Goal: Download file/media

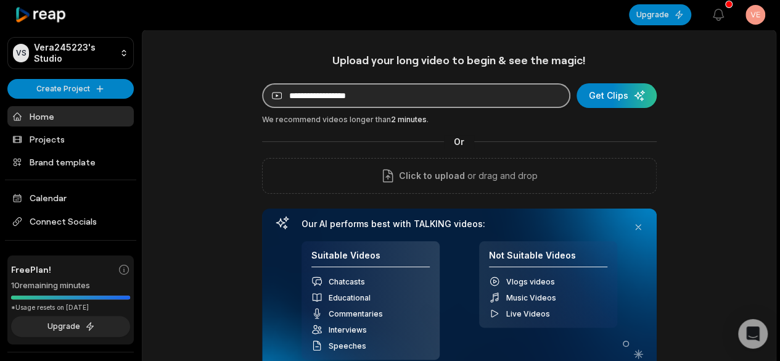
click at [324, 99] on input at bounding box center [416, 95] width 308 height 25
paste input "**********"
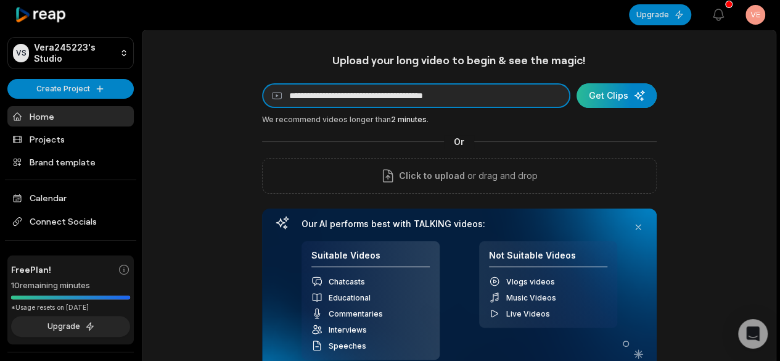
type input "**********"
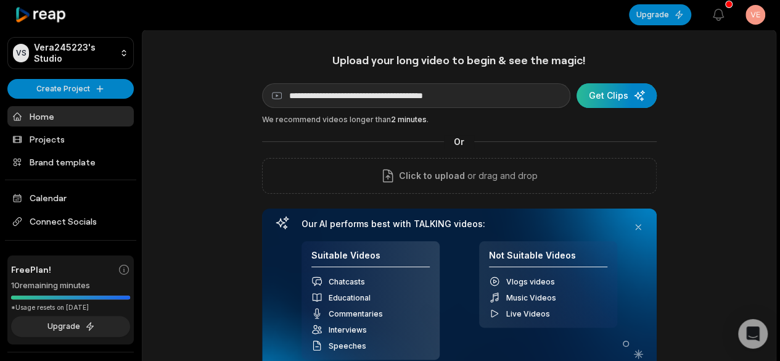
click at [609, 99] on div "submit" at bounding box center [617, 95] width 80 height 25
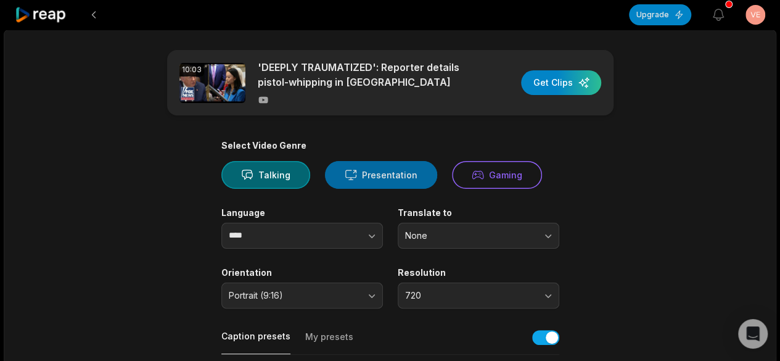
click at [360, 172] on button "Presentation" at bounding box center [381, 175] width 112 height 28
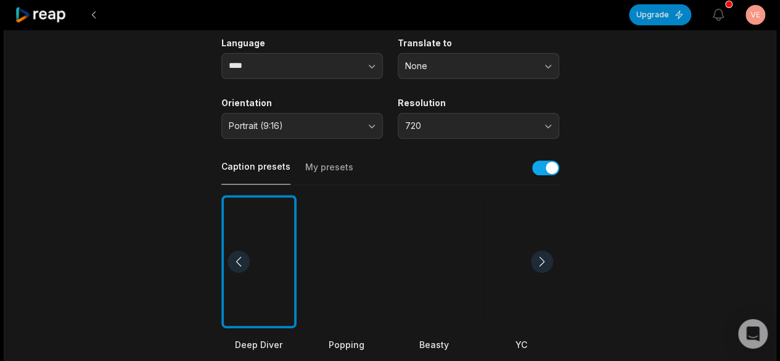
scroll to position [185, 0]
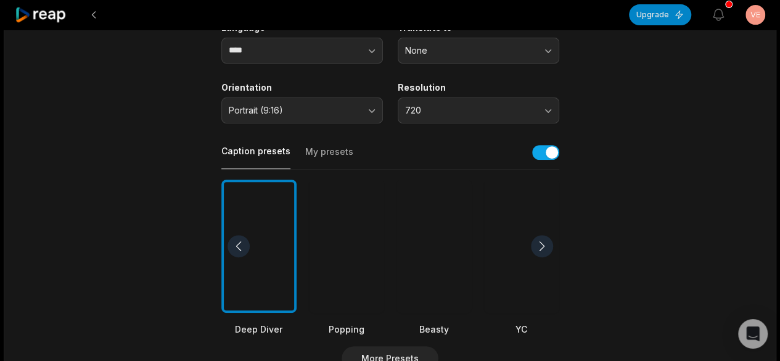
click at [435, 242] on div at bounding box center [433, 246] width 75 height 134
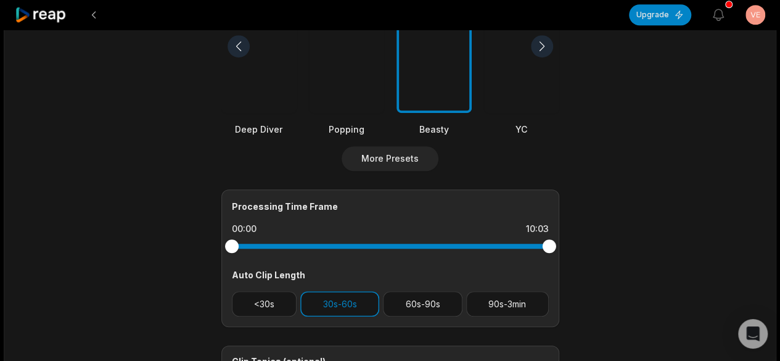
scroll to position [432, 0]
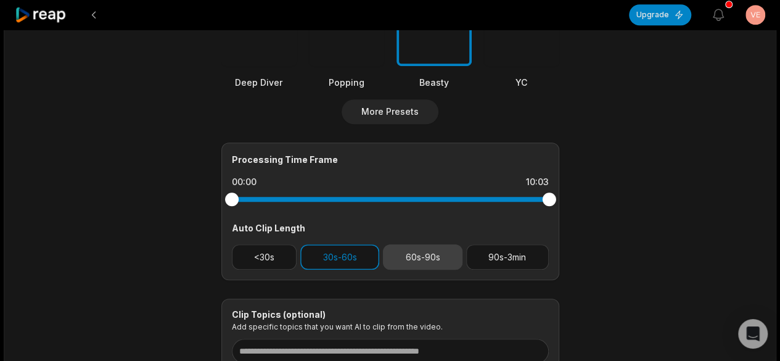
click at [420, 261] on button "60s-90s" at bounding box center [423, 256] width 80 height 25
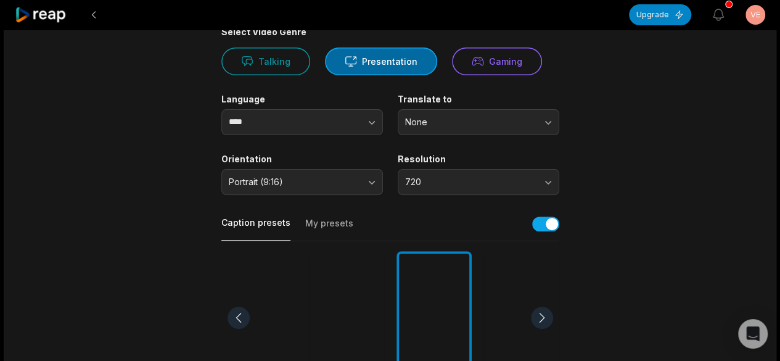
scroll to position [0, 0]
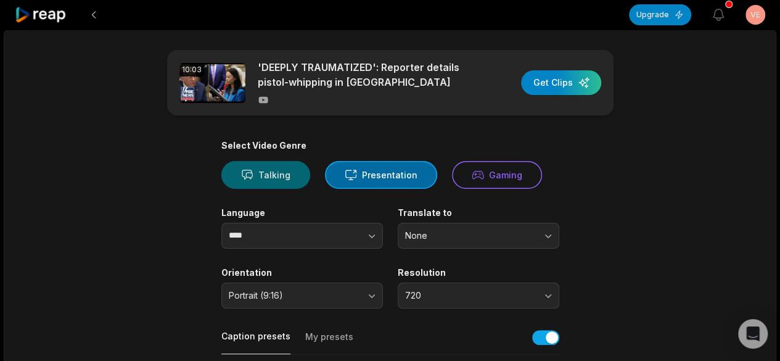
click at [258, 171] on button "Talking" at bounding box center [265, 175] width 89 height 28
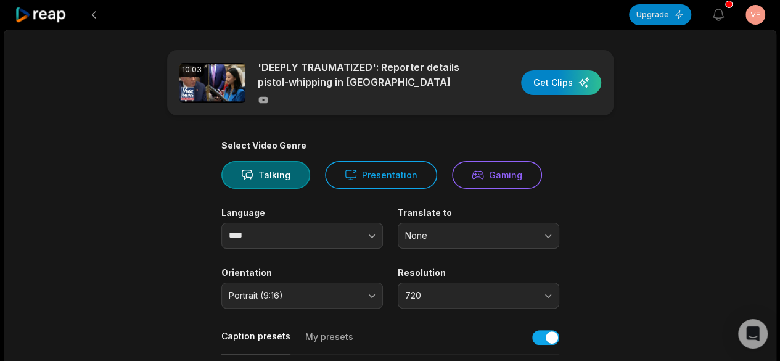
drag, startPoint x: 575, startPoint y: 88, endPoint x: 577, endPoint y: 94, distance: 7.2
click at [574, 88] on div "button" at bounding box center [561, 82] width 80 height 25
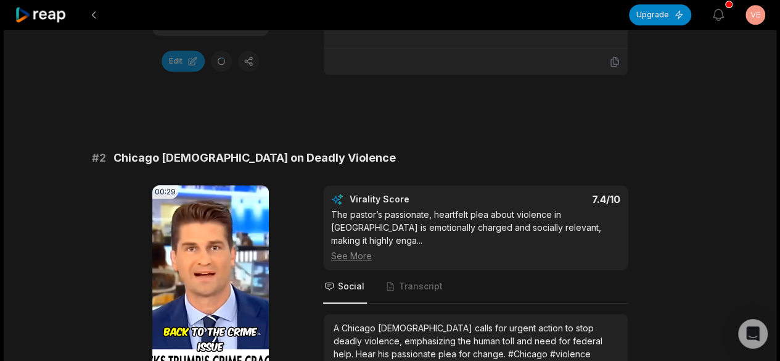
scroll to position [493, 0]
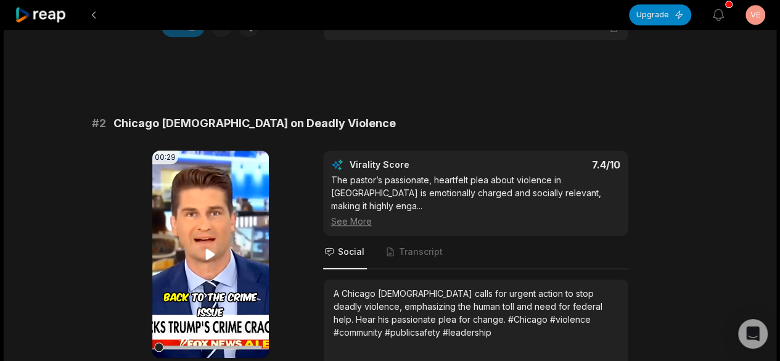
click at [210, 251] on icon at bounding box center [210, 254] width 9 height 10
click at [239, 343] on div at bounding box center [210, 347] width 102 height 22
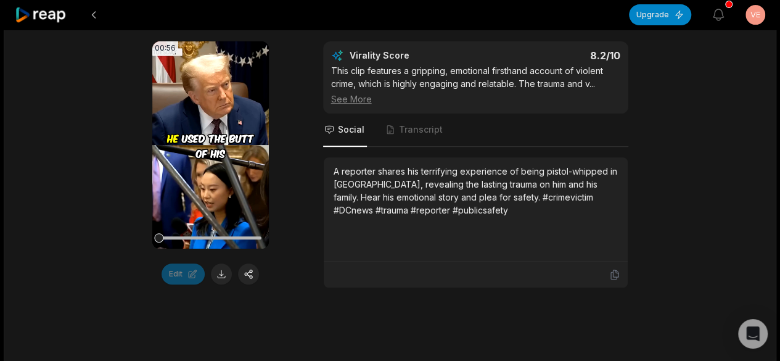
scroll to position [247, 0]
click at [208, 141] on icon at bounding box center [210, 144] width 9 height 10
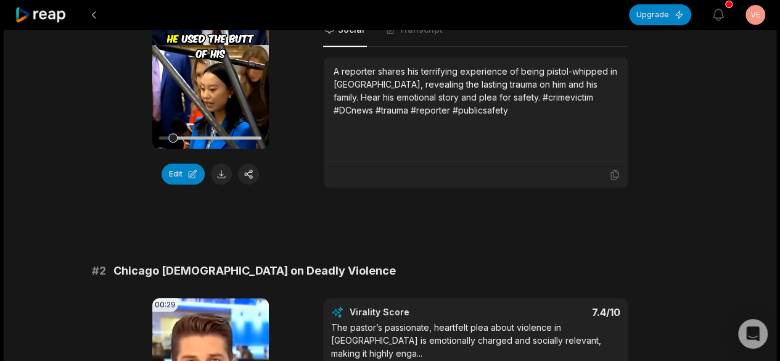
scroll to position [147, 0]
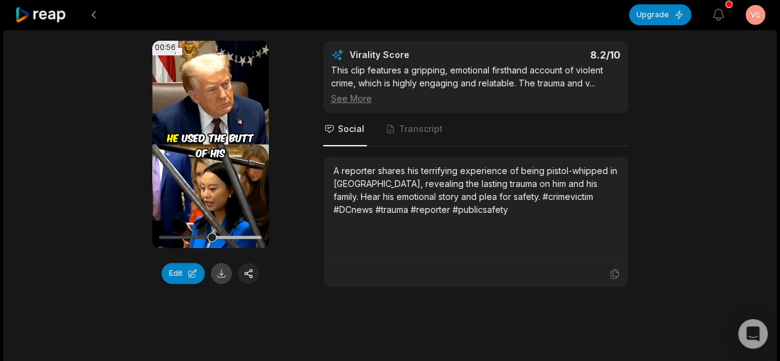
click at [228, 266] on button at bounding box center [221, 273] width 21 height 21
click at [208, 157] on video "Your browser does not support mp4 format." at bounding box center [210, 144] width 117 height 207
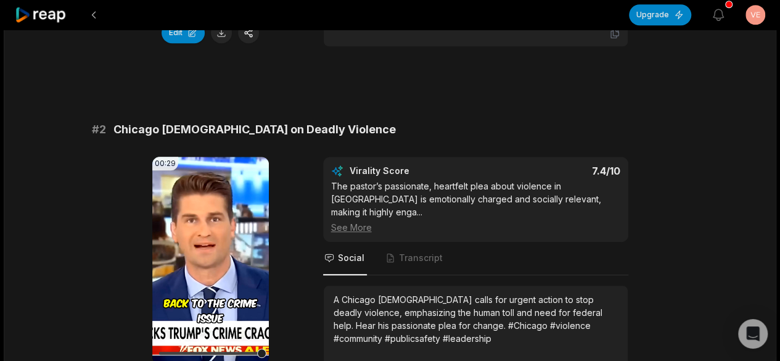
scroll to position [456, 0]
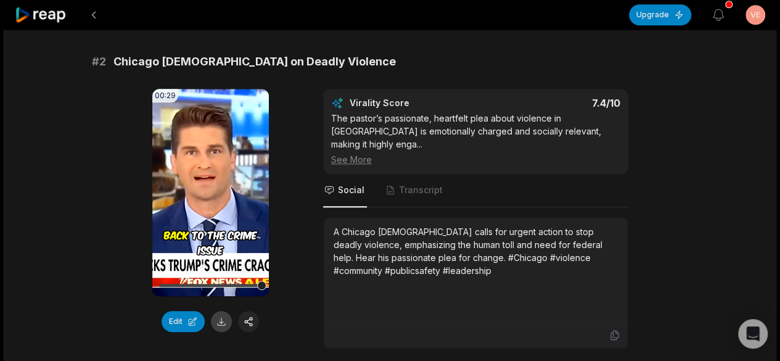
click at [218, 320] on button at bounding box center [221, 321] width 21 height 21
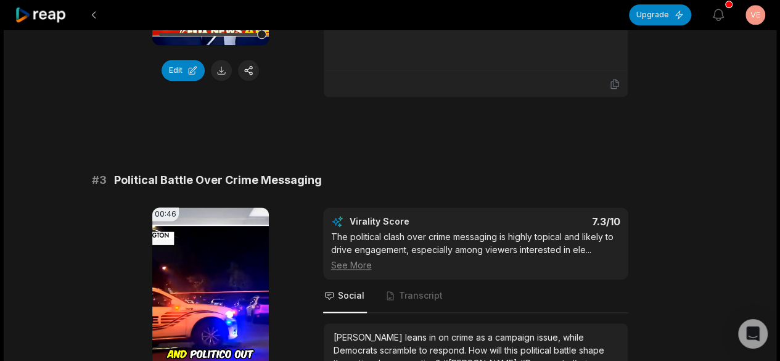
scroll to position [764, 0]
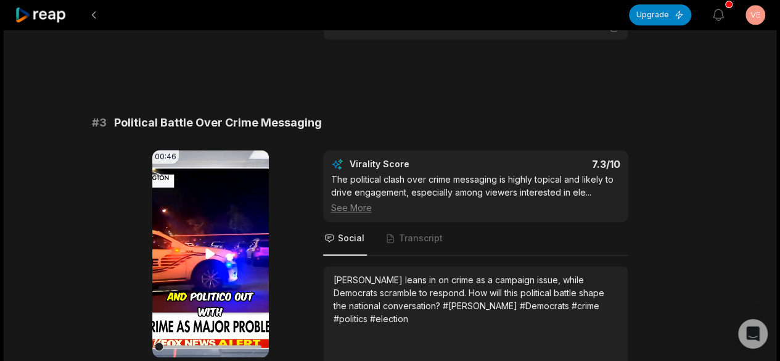
click at [216, 246] on icon at bounding box center [210, 253] width 15 height 15
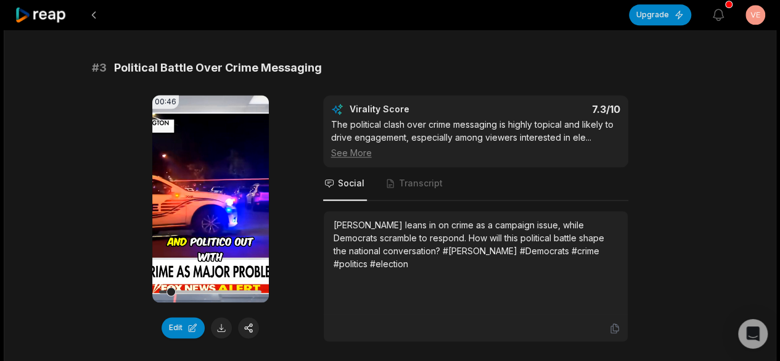
scroll to position [887, 0]
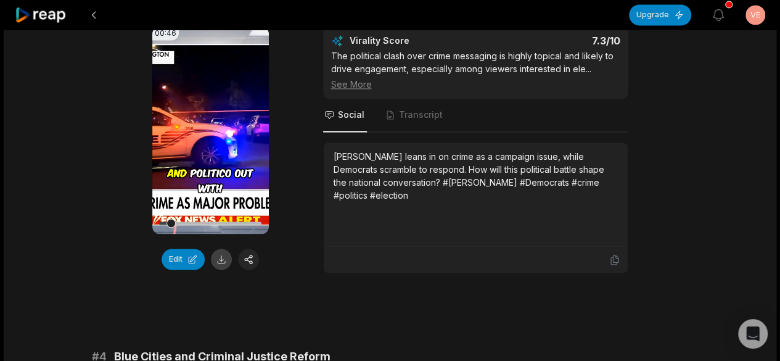
click at [226, 248] on button at bounding box center [221, 258] width 21 height 21
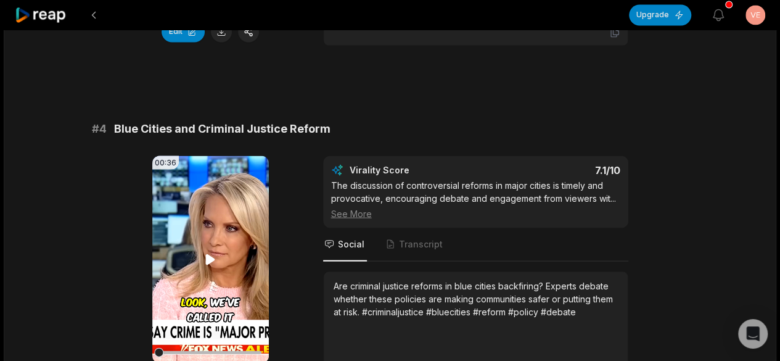
scroll to position [1134, 0]
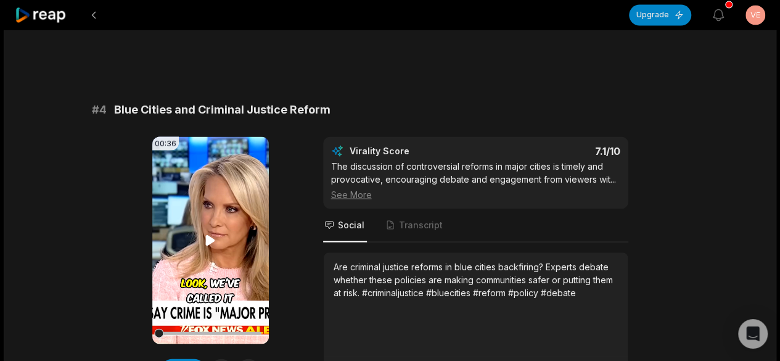
click at [217, 246] on video "Your browser does not support mp4 format." at bounding box center [210, 239] width 117 height 207
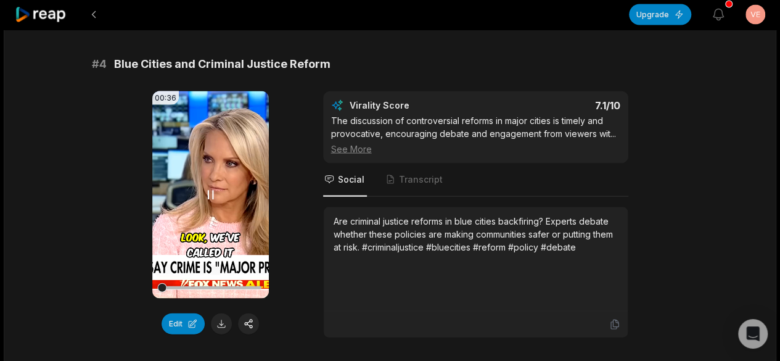
scroll to position [1196, 0]
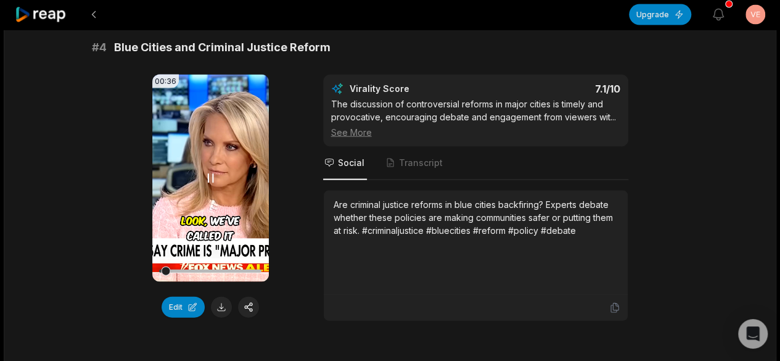
drag, startPoint x: 170, startPoint y: 250, endPoint x: 202, endPoint y: 253, distance: 32.2
click at [202, 260] on div at bounding box center [210, 271] width 102 height 22
drag, startPoint x: 169, startPoint y: 257, endPoint x: 246, endPoint y: 263, distance: 77.3
click at [241, 263] on div at bounding box center [210, 271] width 102 height 22
click at [220, 181] on video "Your browser does not support mp4 format." at bounding box center [210, 178] width 117 height 207
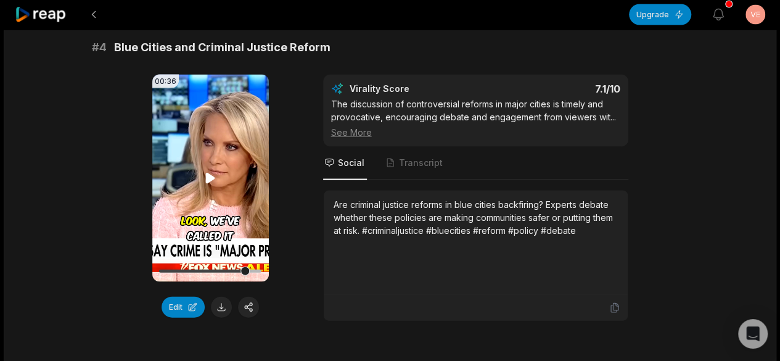
click at [214, 173] on icon at bounding box center [210, 178] width 9 height 10
click at [223, 297] on button at bounding box center [221, 307] width 21 height 21
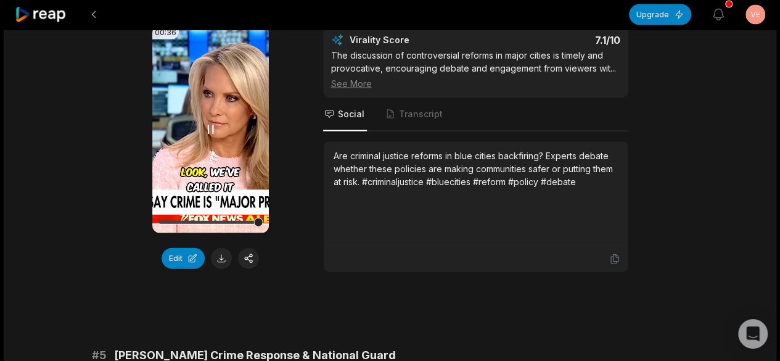
scroll to position [1134, 0]
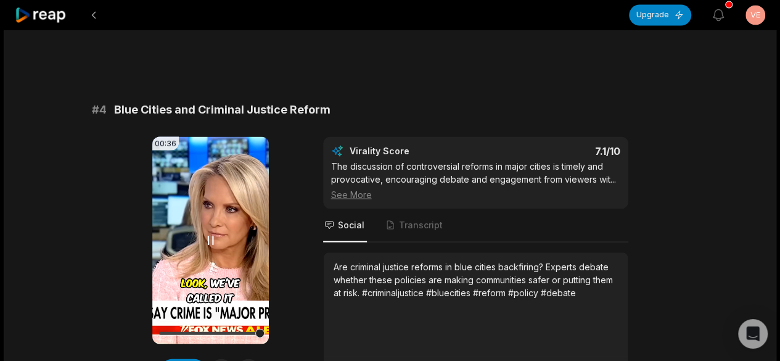
click at [202, 187] on video "Your browser does not support mp4 format." at bounding box center [210, 239] width 117 height 207
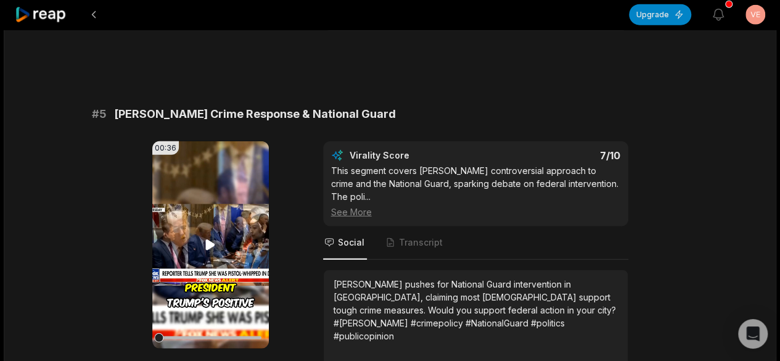
scroll to position [1504, 0]
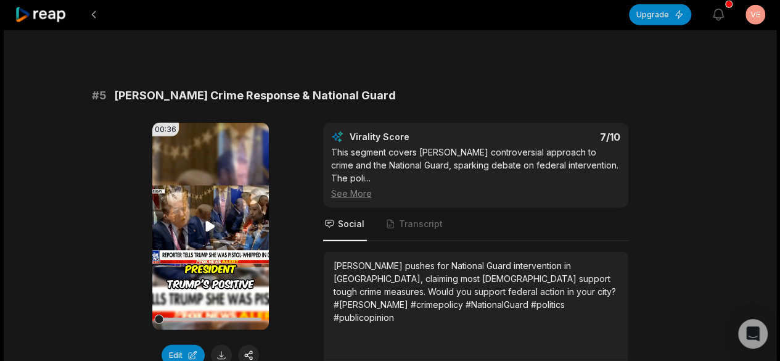
click at [208, 199] on video "Your browser does not support mp4 format." at bounding box center [210, 226] width 117 height 207
click at [237, 210] on video "Your browser does not support mp4 format." at bounding box center [210, 226] width 117 height 207
click at [224, 345] on button at bounding box center [221, 355] width 21 height 21
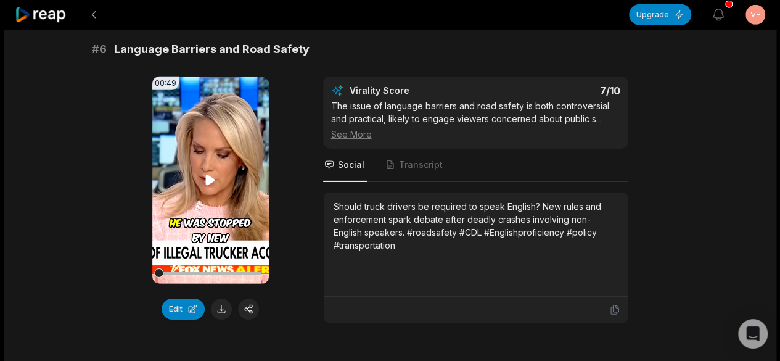
scroll to position [1936, 0]
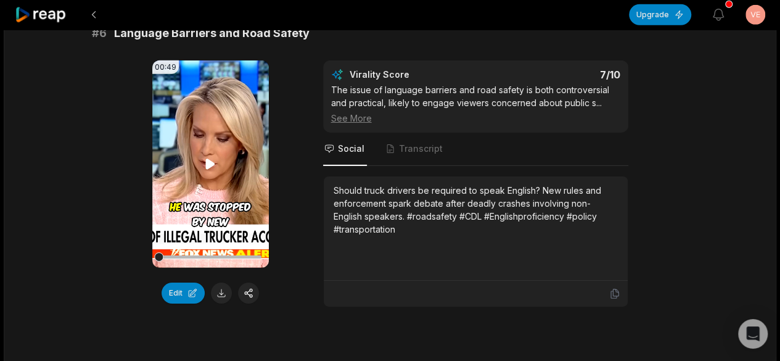
click at [203, 157] on icon at bounding box center [210, 164] width 15 height 15
click at [210, 157] on icon at bounding box center [210, 164] width 15 height 15
click at [223, 282] on button at bounding box center [221, 292] width 21 height 21
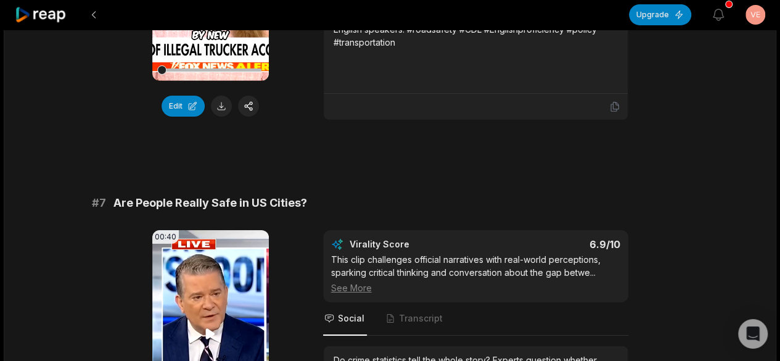
scroll to position [2182, 0]
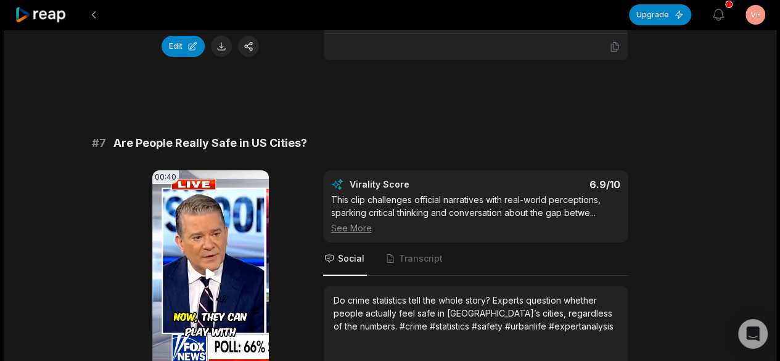
click at [201, 242] on video "Your browser does not support mp4 format." at bounding box center [210, 273] width 117 height 207
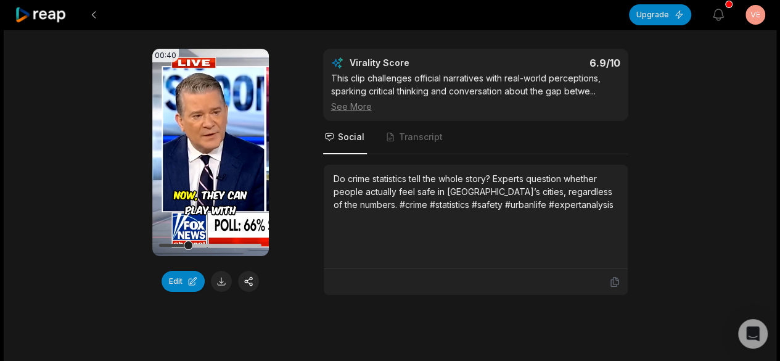
scroll to position [2305, 0]
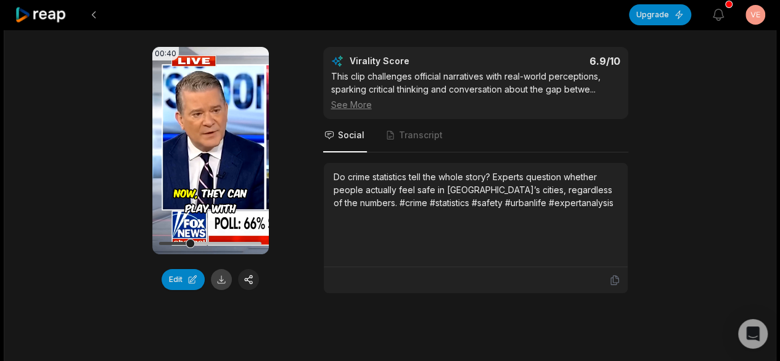
click at [213, 269] on button at bounding box center [221, 279] width 21 height 21
click at [234, 91] on video "Your browser does not support mp4 format." at bounding box center [210, 150] width 117 height 207
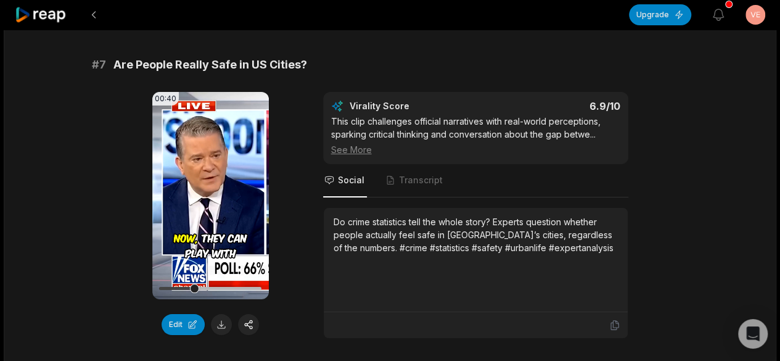
scroll to position [2244, 0]
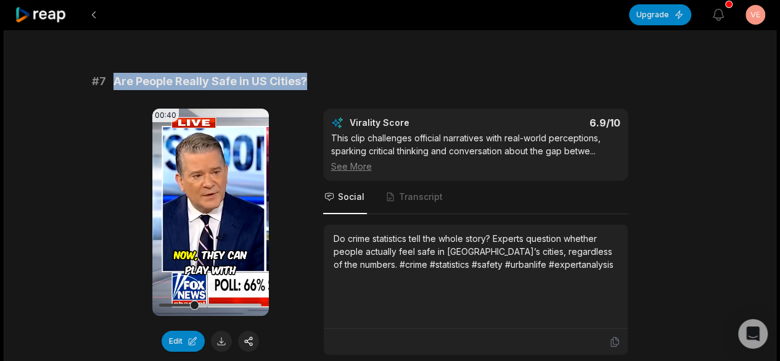
drag, startPoint x: 339, startPoint y: 56, endPoint x: 107, endPoint y: 44, distance: 232.8
click at [107, 73] on div "# 7 Are People Really Safe in US Cities?" at bounding box center [390, 81] width 597 height 17
copy div "Are People Really Safe in US Cities?"
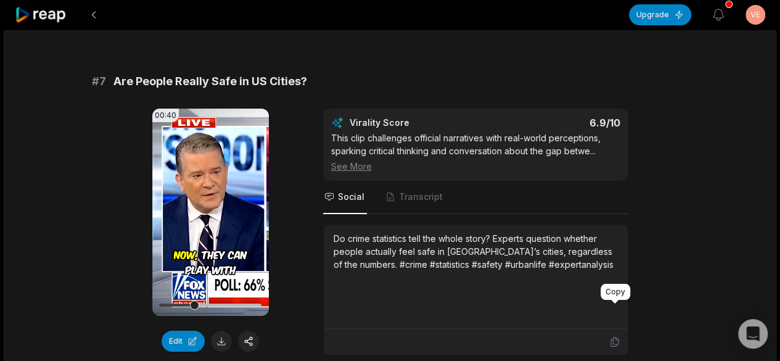
click at [612, 336] on icon at bounding box center [614, 341] width 11 height 11
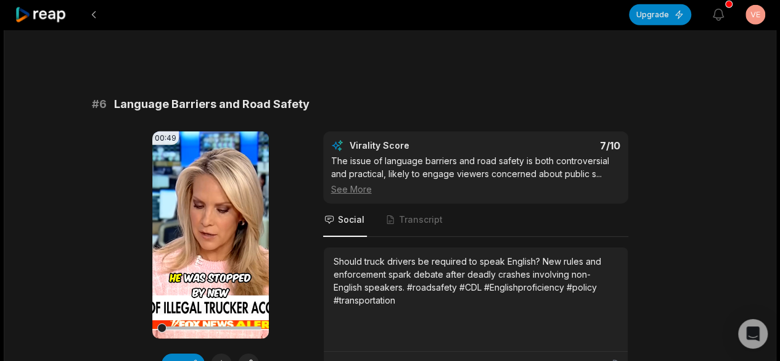
scroll to position [1874, 0]
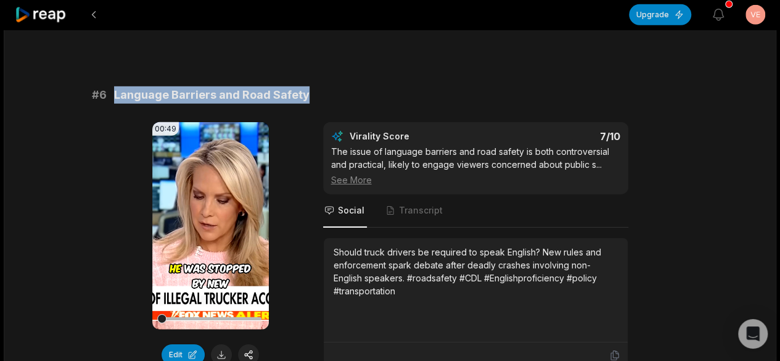
drag, startPoint x: 321, startPoint y: 60, endPoint x: 113, endPoint y: 64, distance: 207.8
click at [113, 86] on div "# 6 Language Barriers and Road Safety" at bounding box center [390, 94] width 597 height 17
copy span "Language Barriers and Road Safety"
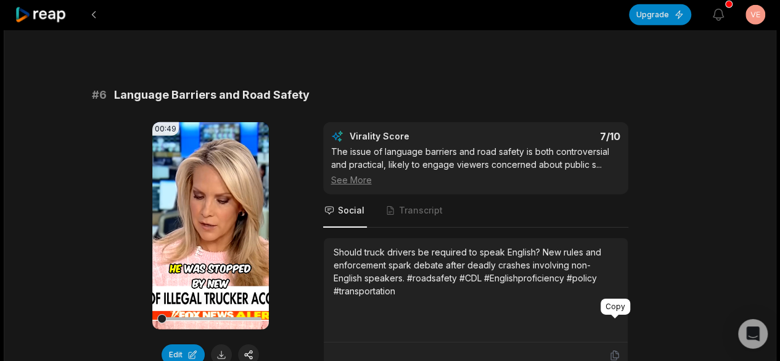
click at [617, 350] on icon at bounding box center [614, 355] width 11 height 11
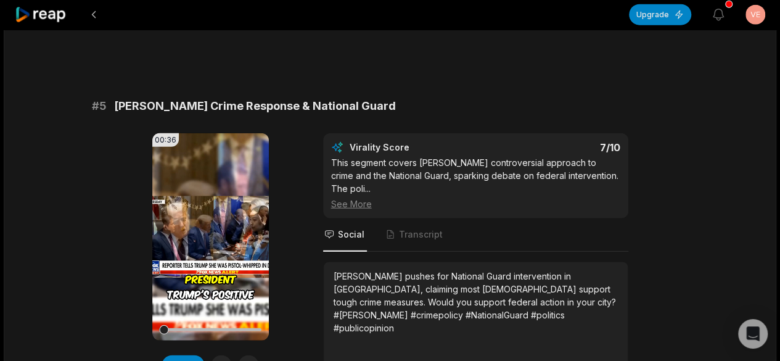
scroll to position [1442, 0]
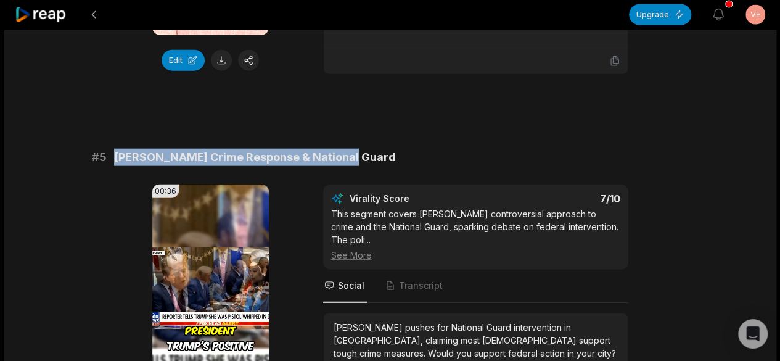
drag, startPoint x: 348, startPoint y: 136, endPoint x: 112, endPoint y: 138, distance: 236.2
click at [112, 149] on div "# 5 Trump’s Crime Response & National Guard" at bounding box center [390, 157] width 597 height 17
copy span "[PERSON_NAME] Crime Response & National Guard"
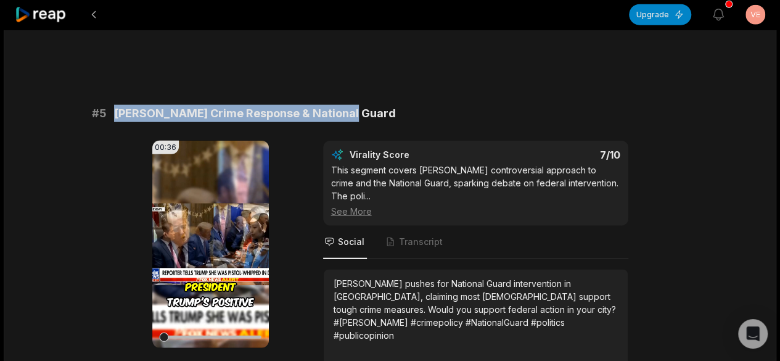
scroll to position [1566, 0]
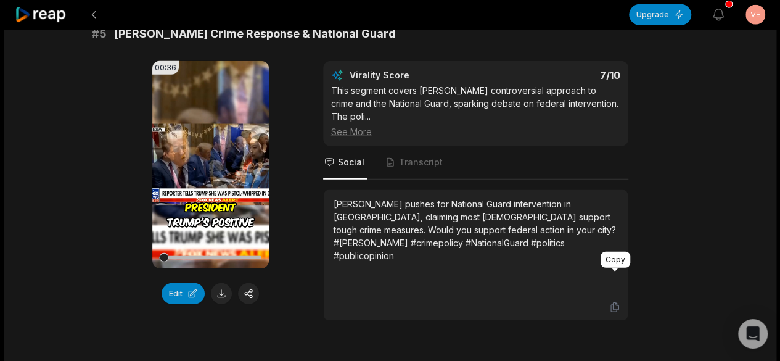
click at [610, 303] on icon at bounding box center [613, 307] width 7 height 9
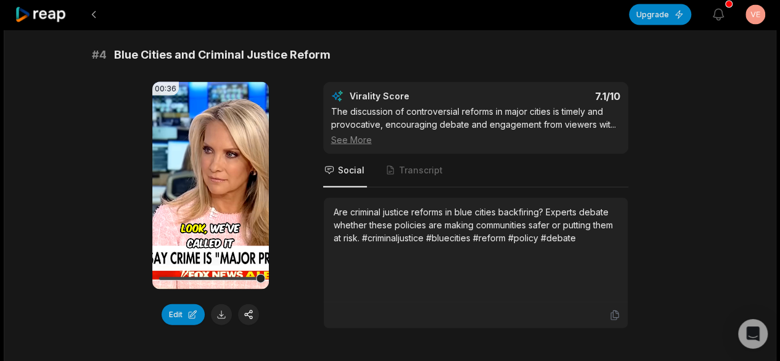
scroll to position [1134, 0]
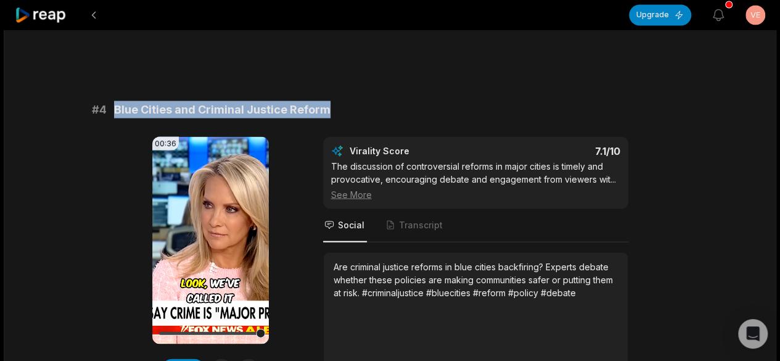
drag, startPoint x: 335, startPoint y: 91, endPoint x: 115, endPoint y: 89, distance: 219.5
click at [115, 101] on div "# 4 Blue Cities and Criminal Justice Reform" at bounding box center [390, 109] width 597 height 17
copy span "Blue Cities and Criminal Justice Reform"
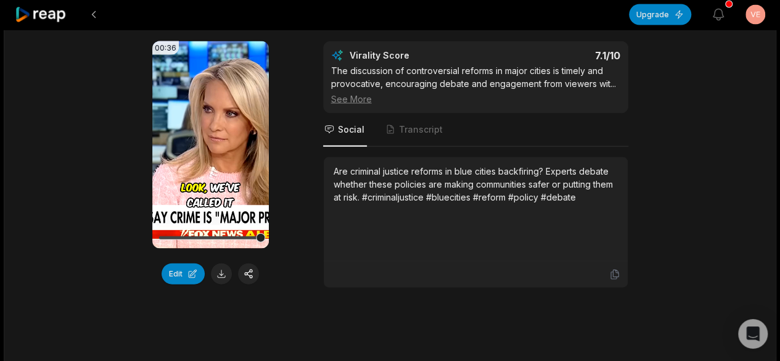
scroll to position [1257, 0]
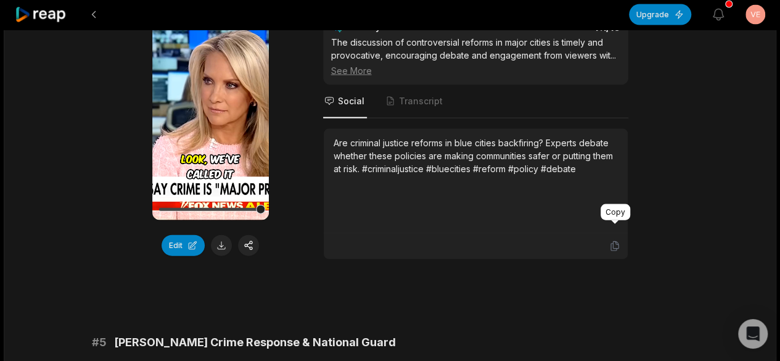
click at [613, 240] on icon at bounding box center [614, 245] width 11 height 11
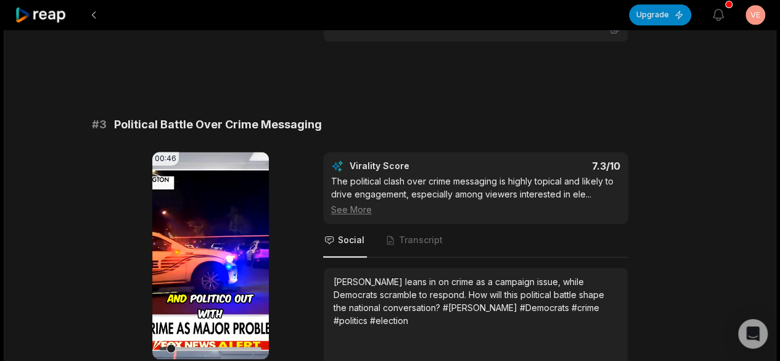
scroll to position [702, 0]
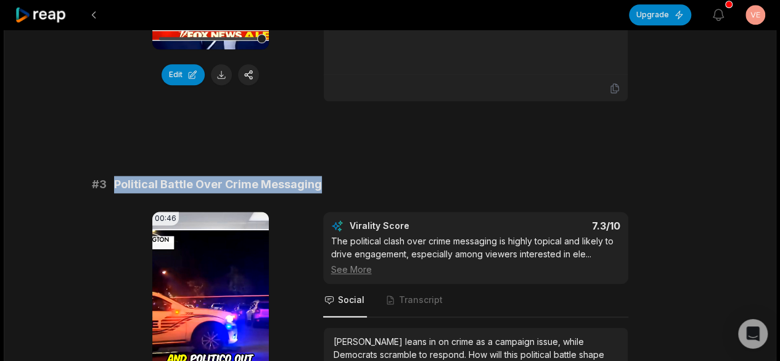
drag, startPoint x: 335, startPoint y: 168, endPoint x: 111, endPoint y: 165, distance: 223.8
click at [111, 176] on div "# 3 Political Battle Over Crime Messaging" at bounding box center [390, 184] width 597 height 17
copy span "Political Battle Over Crime Messaging"
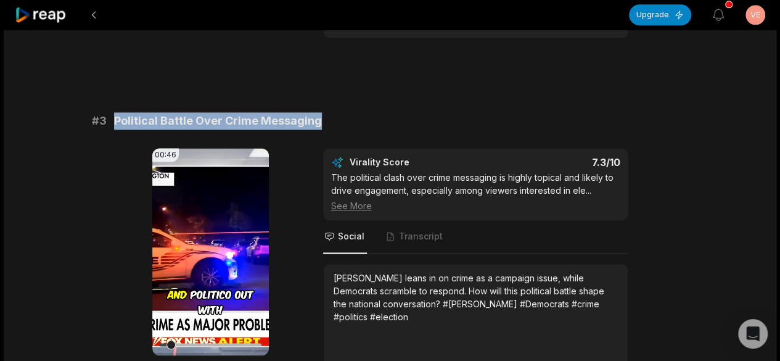
scroll to position [826, 0]
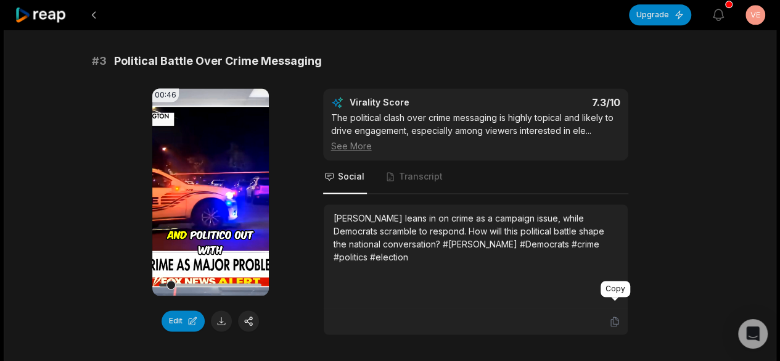
click at [614, 316] on icon at bounding box center [614, 321] width 11 height 11
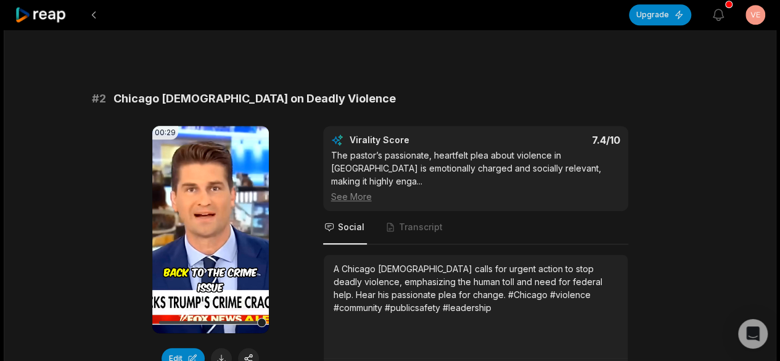
scroll to position [394, 0]
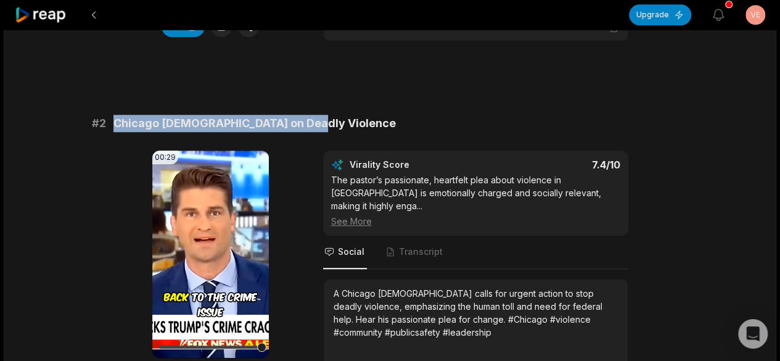
drag, startPoint x: 328, startPoint y: 125, endPoint x: 115, endPoint y: 112, distance: 213.7
copy span "Chicago [DEMOGRAPHIC_DATA] on Deadly Violence"
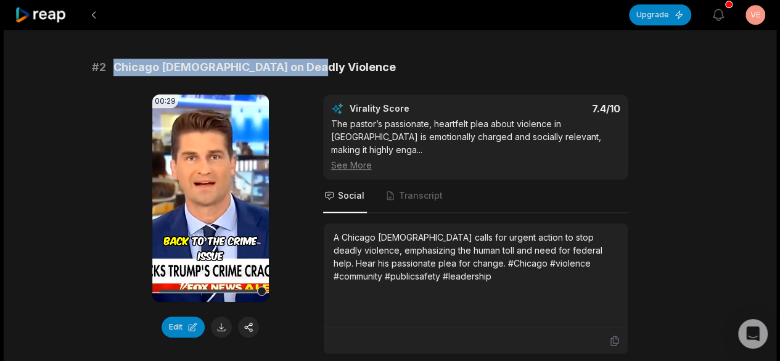
scroll to position [456, 0]
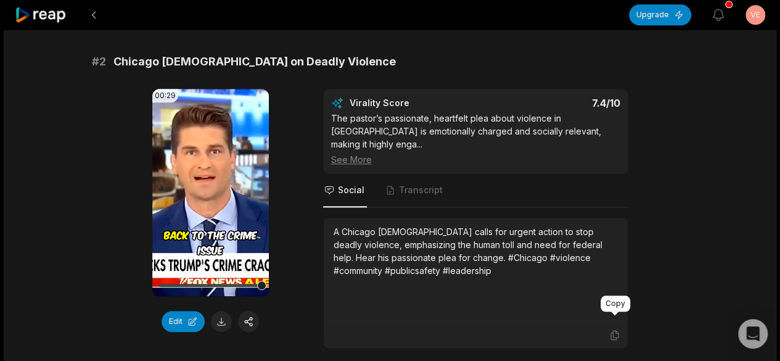
click at [617, 329] on icon at bounding box center [614, 334] width 11 height 11
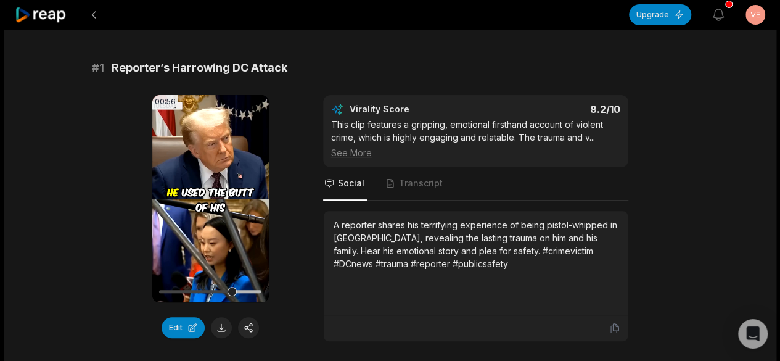
scroll to position [24, 0]
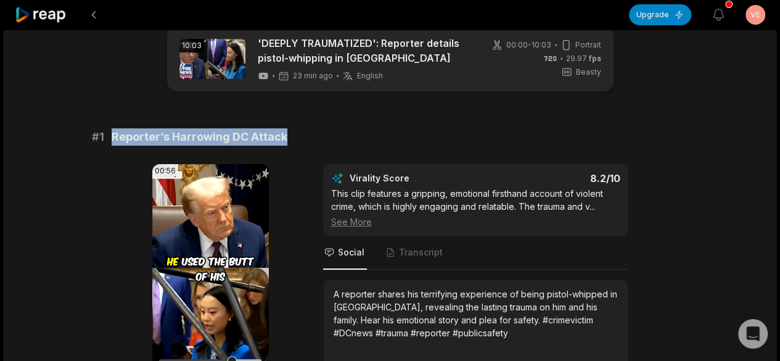
drag, startPoint x: 292, startPoint y: 139, endPoint x: 112, endPoint y: 133, distance: 180.8
click at [112, 133] on div "# 1 Reporter’s Harrowing DC Attack" at bounding box center [390, 136] width 597 height 17
copy span "Reporter’s Harrowing DC Attack"
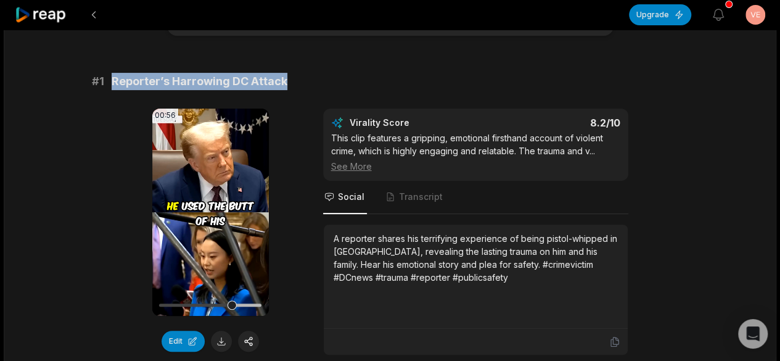
scroll to position [147, 0]
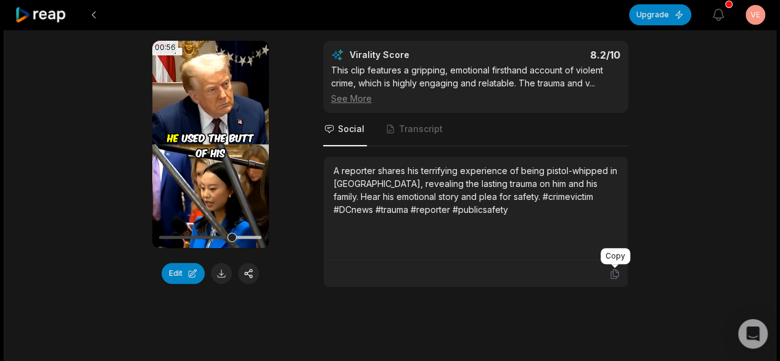
click at [614, 269] on icon at bounding box center [614, 273] width 11 height 11
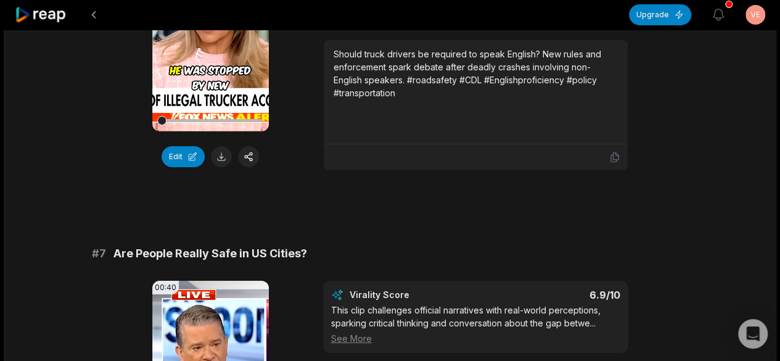
scroll to position [2096, 0]
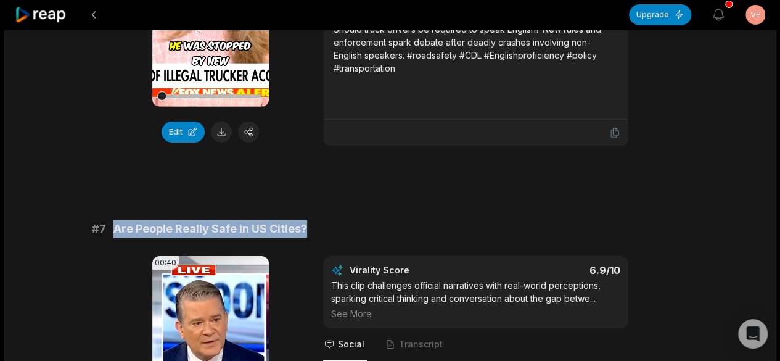
drag, startPoint x: 313, startPoint y: 191, endPoint x: 115, endPoint y: 191, distance: 197.9
click at [116, 220] on div "# 7 Are People Really Safe in US Cities?" at bounding box center [390, 228] width 597 height 17
copy span "Are People Really Safe in US Cities?"
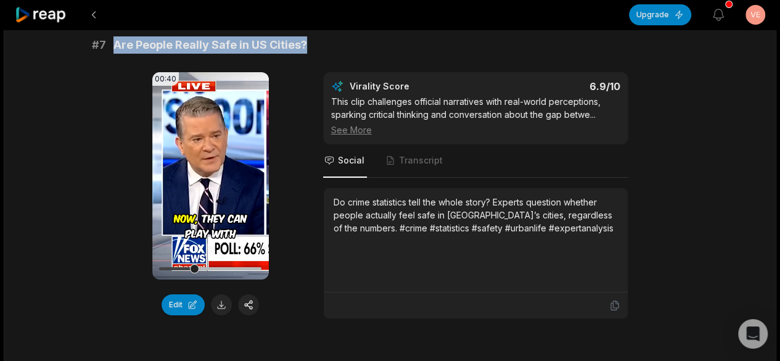
scroll to position [2281, 0]
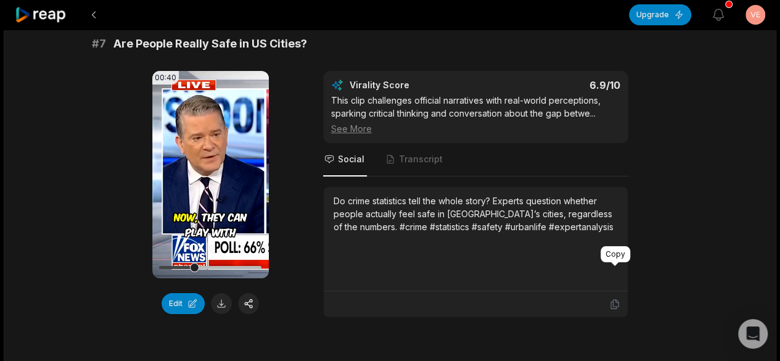
click at [615, 298] on icon at bounding box center [614, 303] width 11 height 11
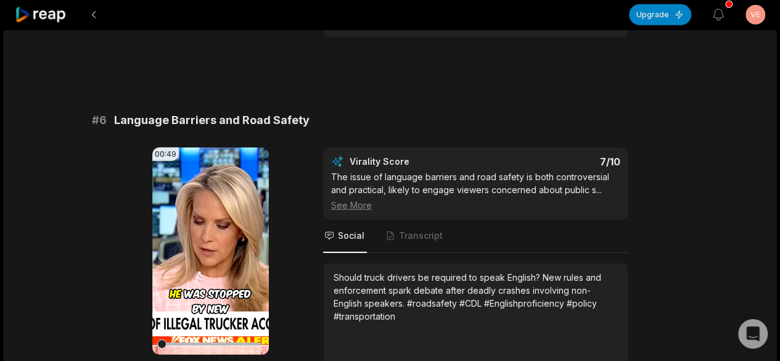
scroll to position [1788, 0]
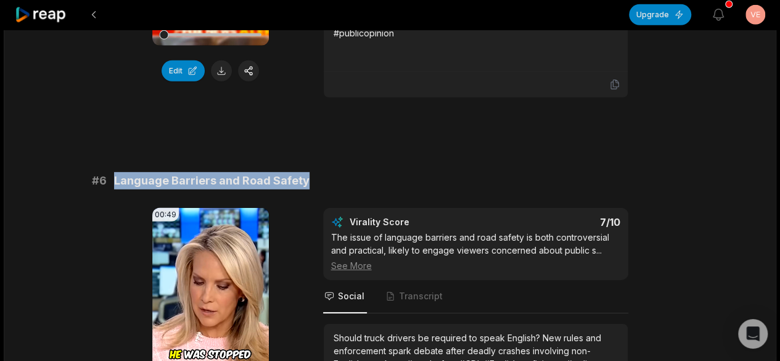
drag, startPoint x: 317, startPoint y: 146, endPoint x: 113, endPoint y: 150, distance: 203.5
click at [113, 172] on div "# 6 Language Barriers and Road Safety" at bounding box center [390, 180] width 597 height 17
copy span "Language Barriers and Road Safety"
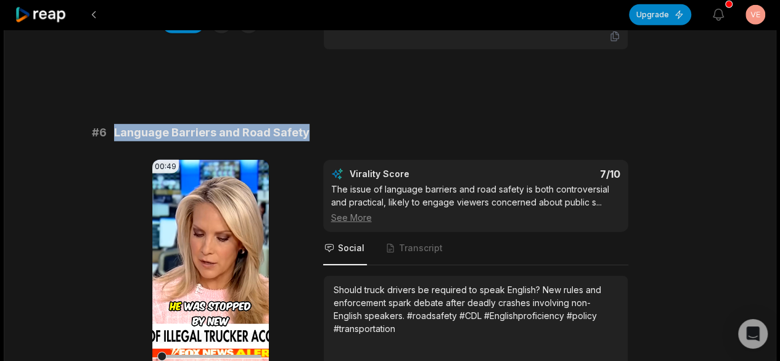
scroll to position [1911, 0]
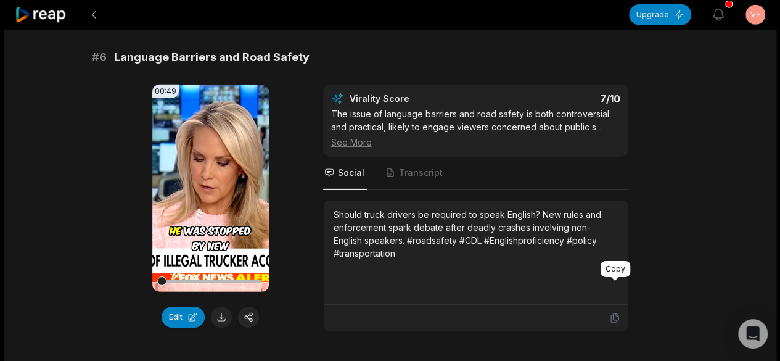
click at [617, 312] on icon at bounding box center [614, 317] width 11 height 11
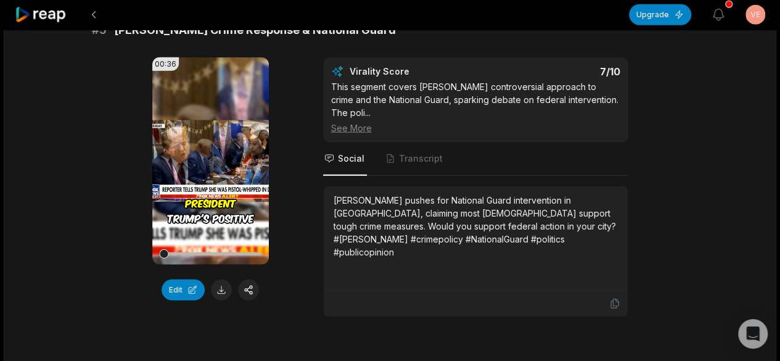
scroll to position [1542, 0]
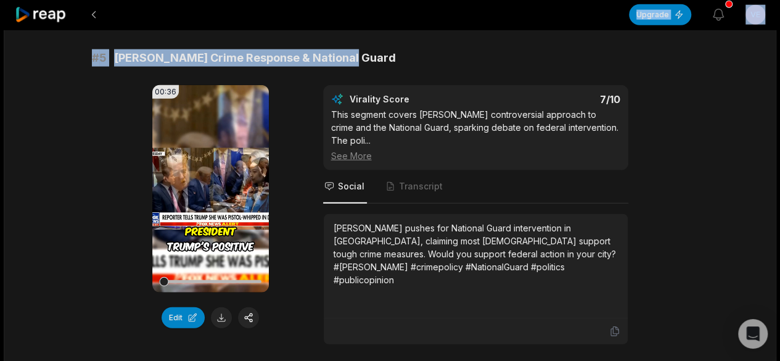
scroll to position [1542, 0]
click at [111, 49] on div "# 5 [PERSON_NAME] Crime Response & National Guard" at bounding box center [390, 57] width 597 height 17
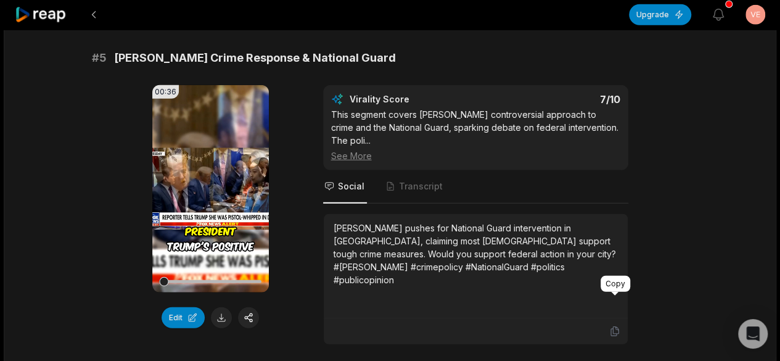
click at [614, 326] on icon at bounding box center [614, 331] width 11 height 11
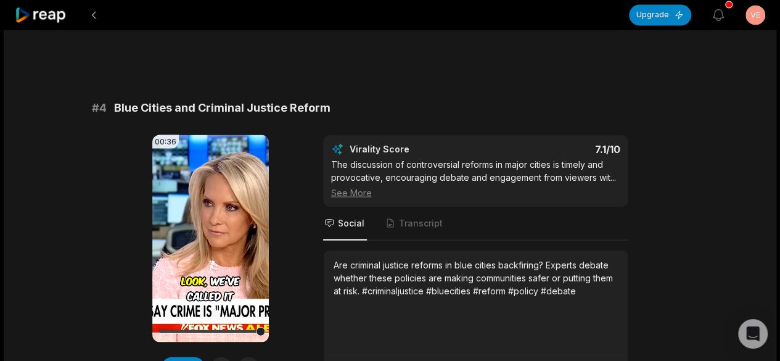
scroll to position [1110, 0]
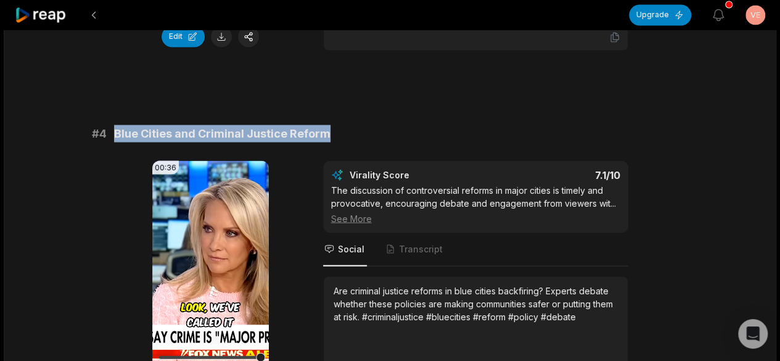
drag, startPoint x: 335, startPoint y: 113, endPoint x: 110, endPoint y: 112, distance: 225.1
click at [110, 125] on div "# 4 Blue Cities and Criminal Justice Reform" at bounding box center [390, 133] width 597 height 17
copy span "Blue Cities and Criminal Justice Reform"
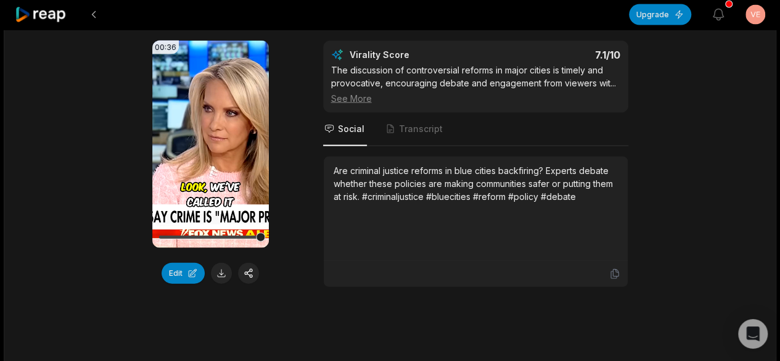
scroll to position [1233, 0]
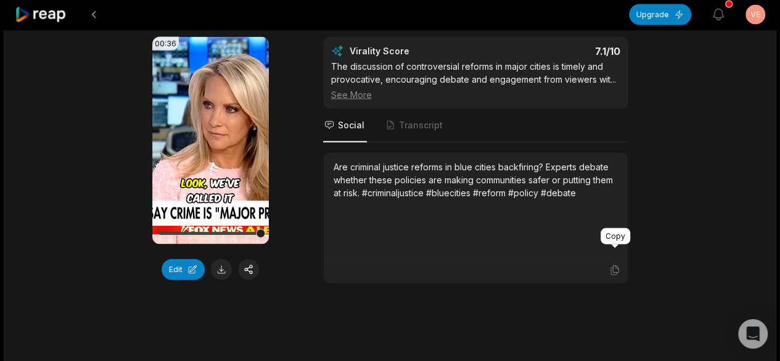
click at [610, 265] on icon at bounding box center [614, 270] width 11 height 11
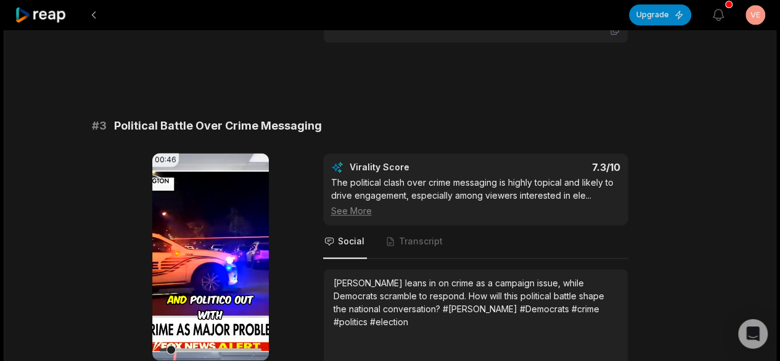
scroll to position [740, 0]
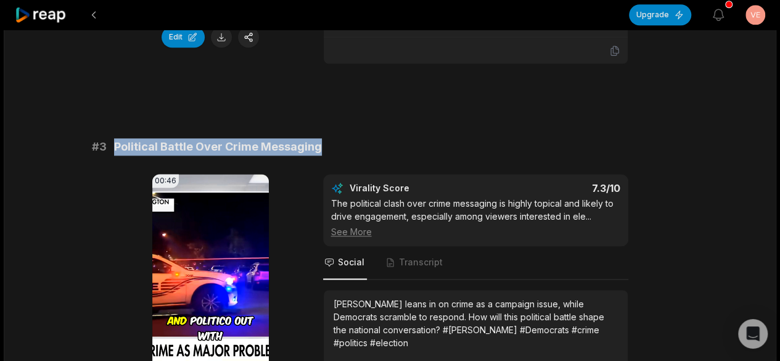
drag, startPoint x: 335, startPoint y: 129, endPoint x: 108, endPoint y: 127, distance: 227.5
click at [108, 138] on div "# 3 Political Battle Over Crime Messaging" at bounding box center [390, 146] width 597 height 17
copy div "Political Battle Over Crime Messaging"
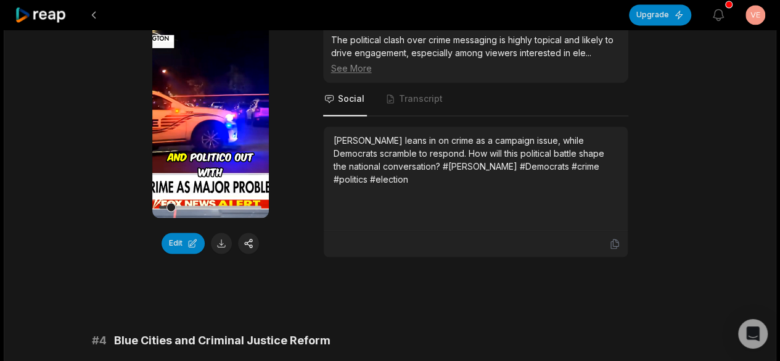
scroll to position [925, 0]
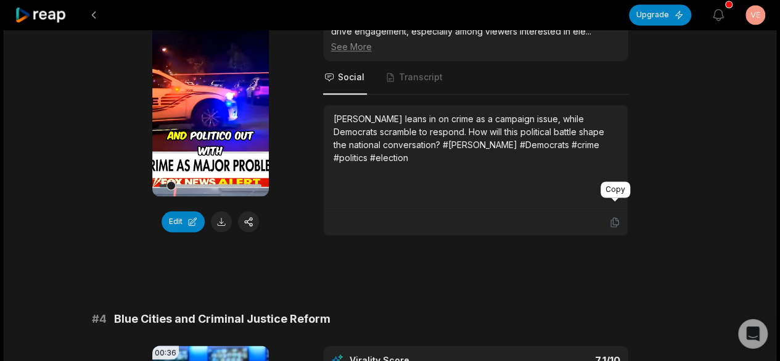
click at [614, 216] on icon at bounding box center [614, 221] width 11 height 11
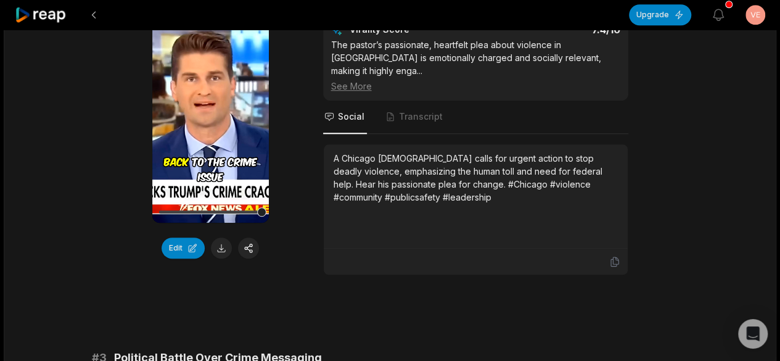
scroll to position [432, 0]
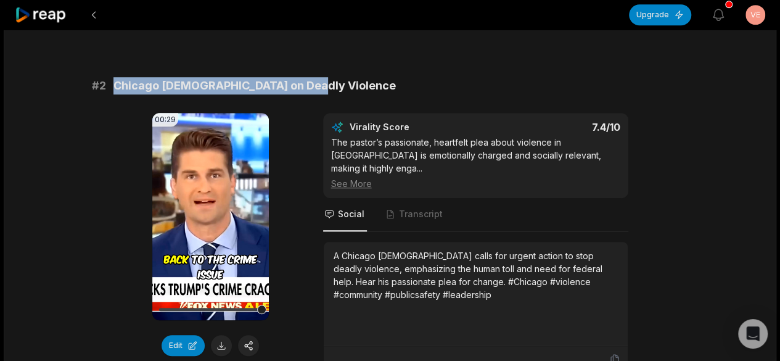
drag, startPoint x: 313, startPoint y: 86, endPoint x: 113, endPoint y: 77, distance: 200.0
click at [113, 77] on div "# 2 Chicago [DEMOGRAPHIC_DATA] on Deadly Violence" at bounding box center [390, 85] width 597 height 17
copy span "Chicago [DEMOGRAPHIC_DATA] on Deadly Violence"
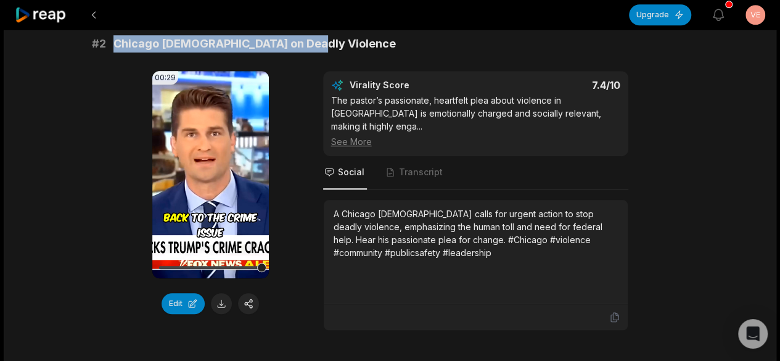
scroll to position [493, 0]
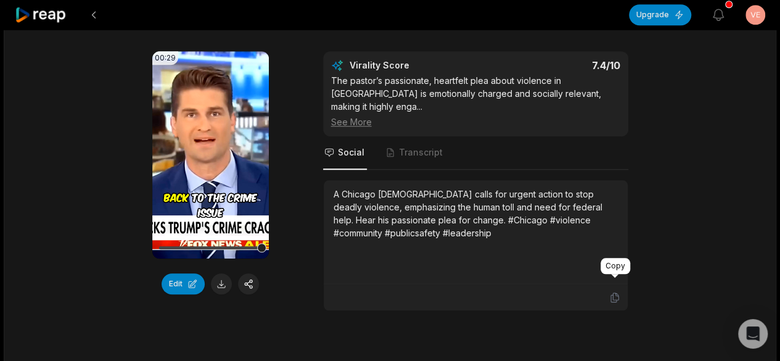
click at [610, 293] on icon at bounding box center [613, 297] width 7 height 9
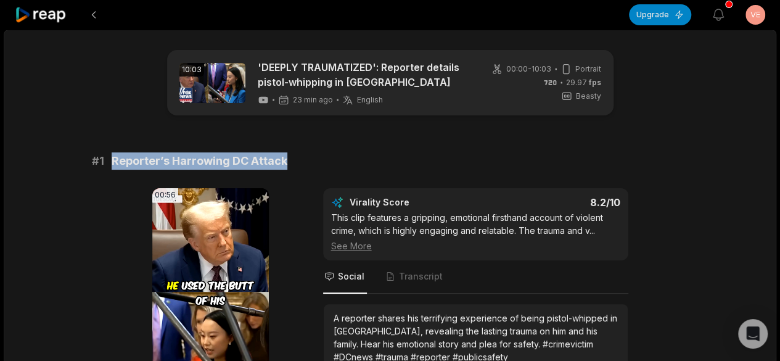
drag, startPoint x: 294, startPoint y: 165, endPoint x: 110, endPoint y: 160, distance: 183.8
click at [110, 160] on div "# 1 Reporter’s Harrowing DC Attack" at bounding box center [390, 160] width 597 height 17
copy span "Reporter’s Harrowing DC Attack"
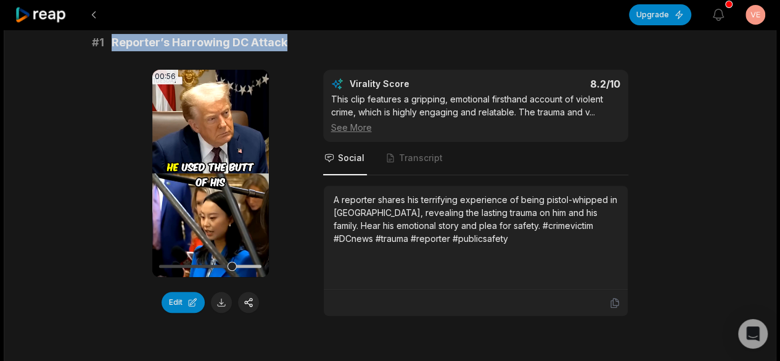
scroll to position [123, 0]
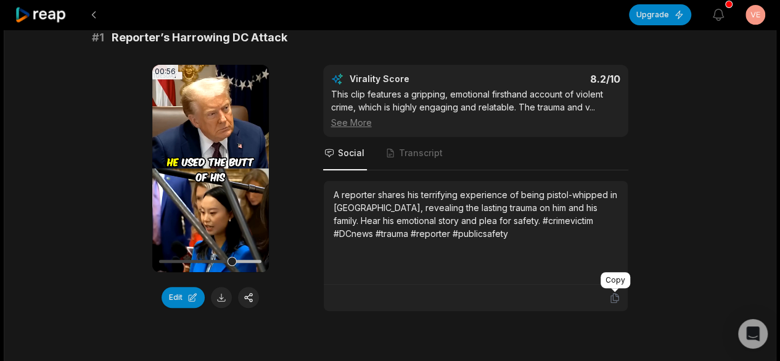
click at [610, 298] on icon at bounding box center [613, 298] width 7 height 9
